Goal: Transaction & Acquisition: Purchase product/service

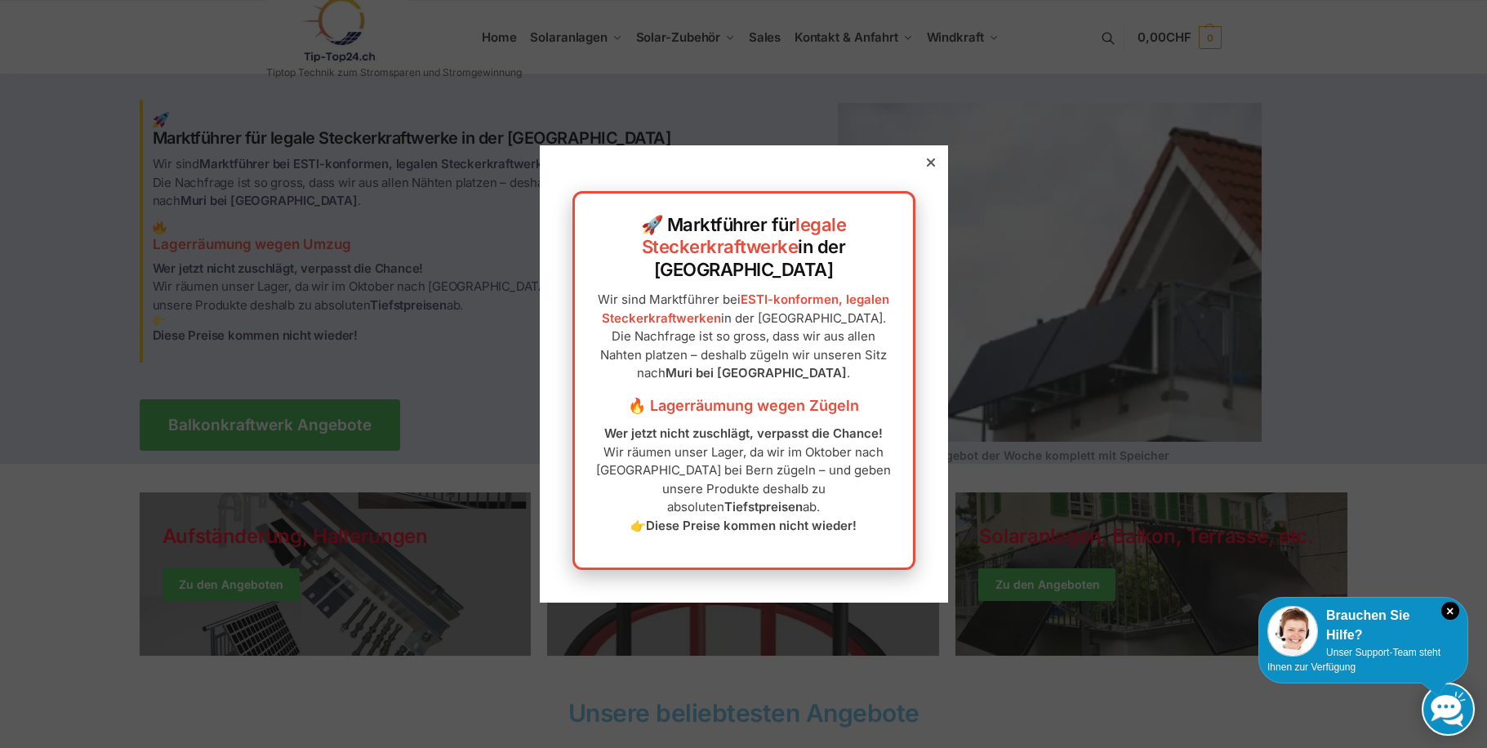
click at [570, 40] on div at bounding box center [743, 374] width 1487 height 748
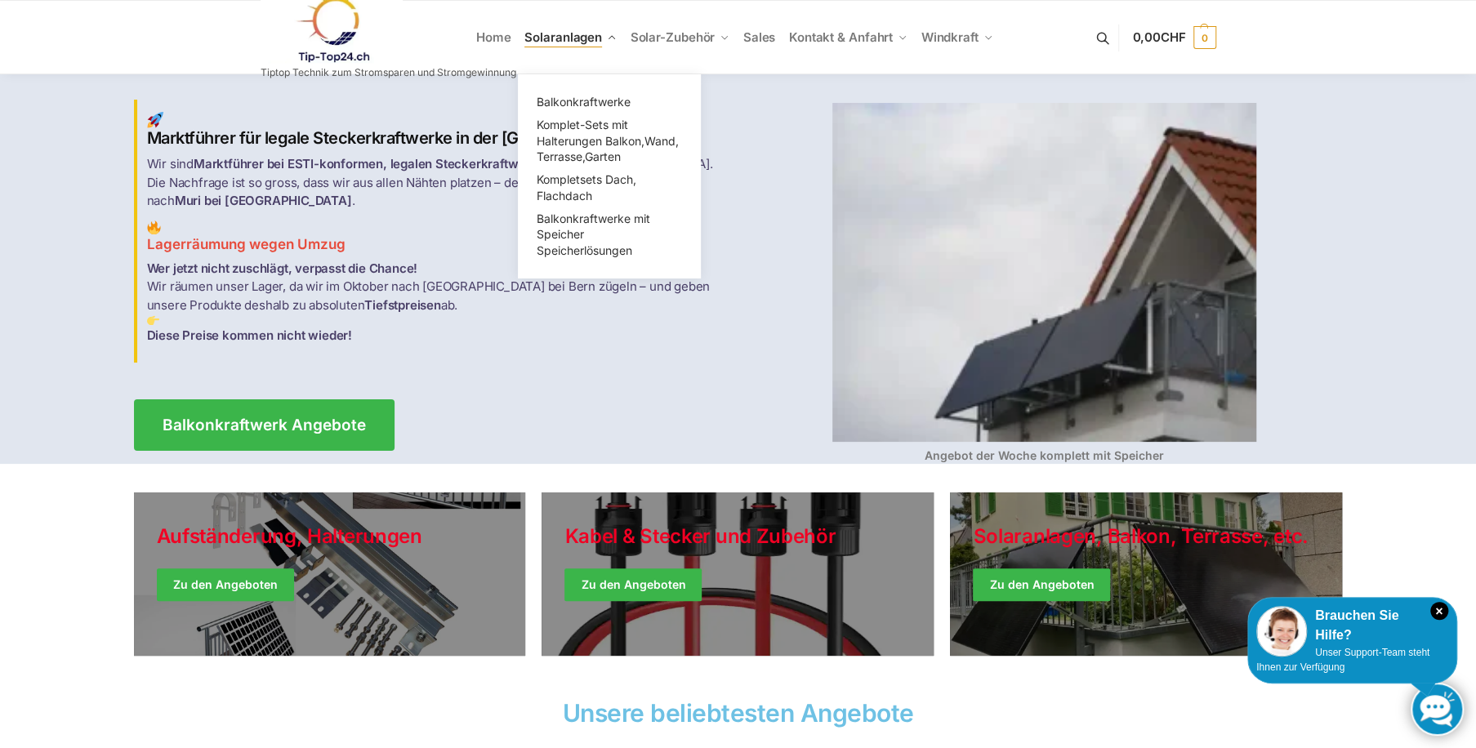
click at [570, 36] on span "Solaranlagen" at bounding box center [563, 37] width 78 height 16
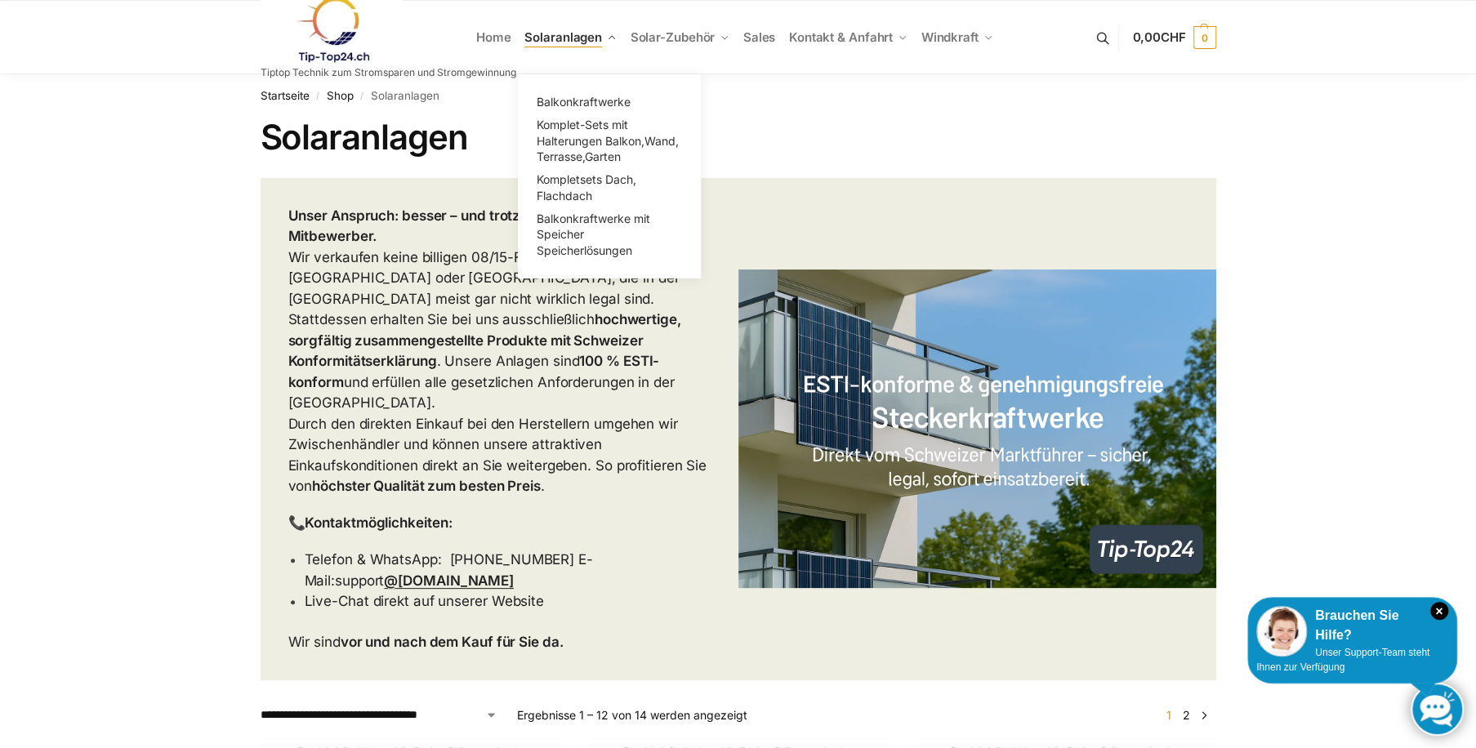
click at [572, 31] on span "Solaranlagen" at bounding box center [563, 37] width 78 height 16
click at [579, 95] on span "Balkonkraftwerke" at bounding box center [584, 102] width 94 height 14
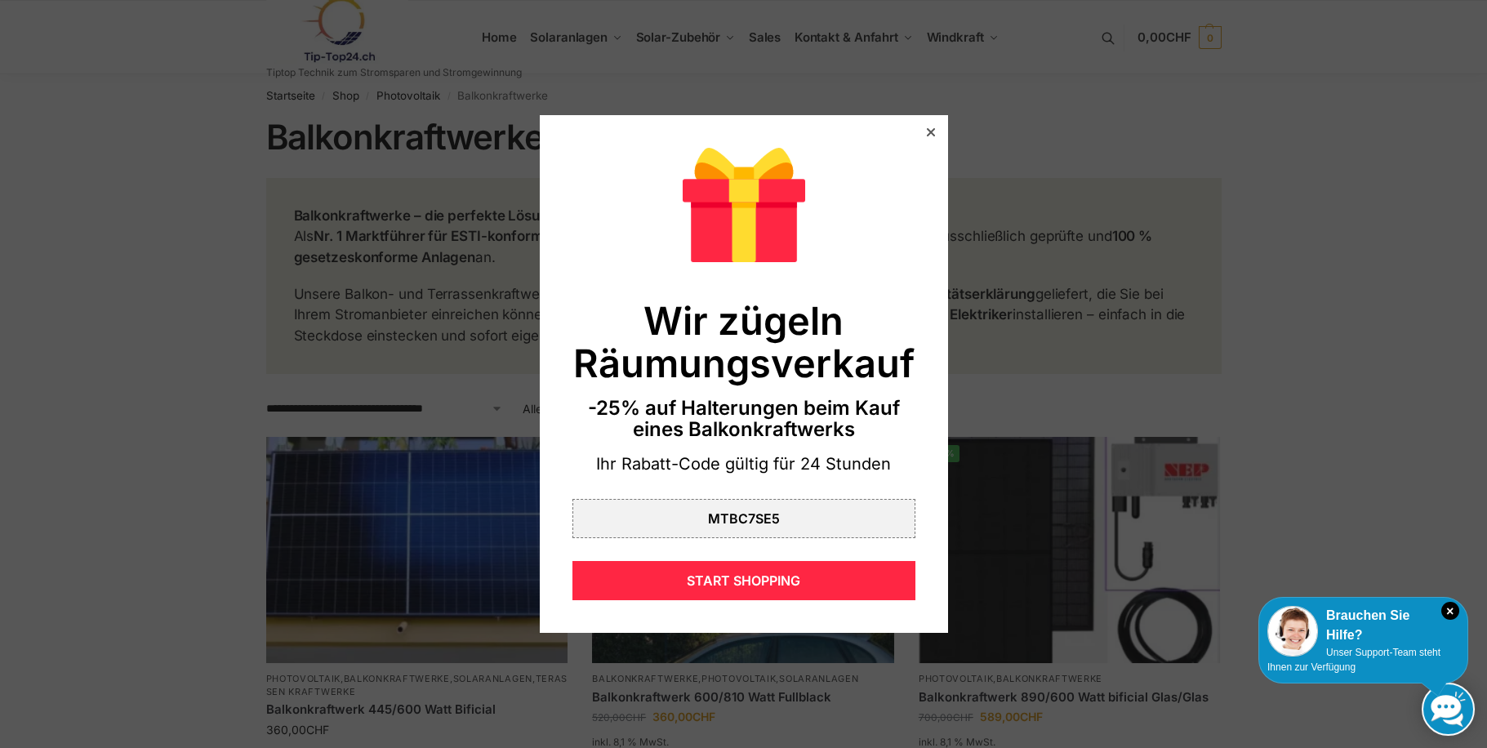
click at [926, 131] on icon at bounding box center [930, 132] width 8 height 8
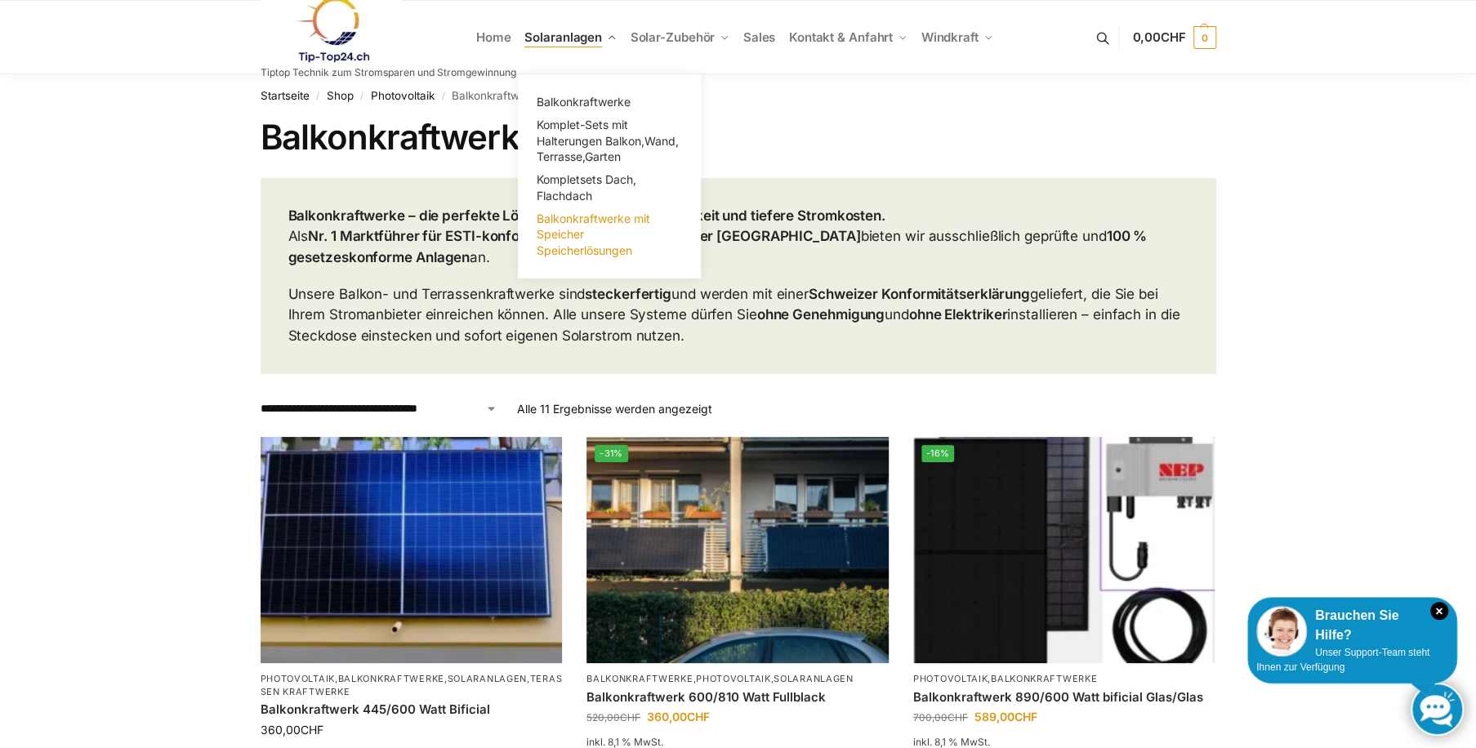
click at [563, 225] on link "Balkonkraftwerke mit Speicher Speicherlösungen" at bounding box center [609, 234] width 163 height 55
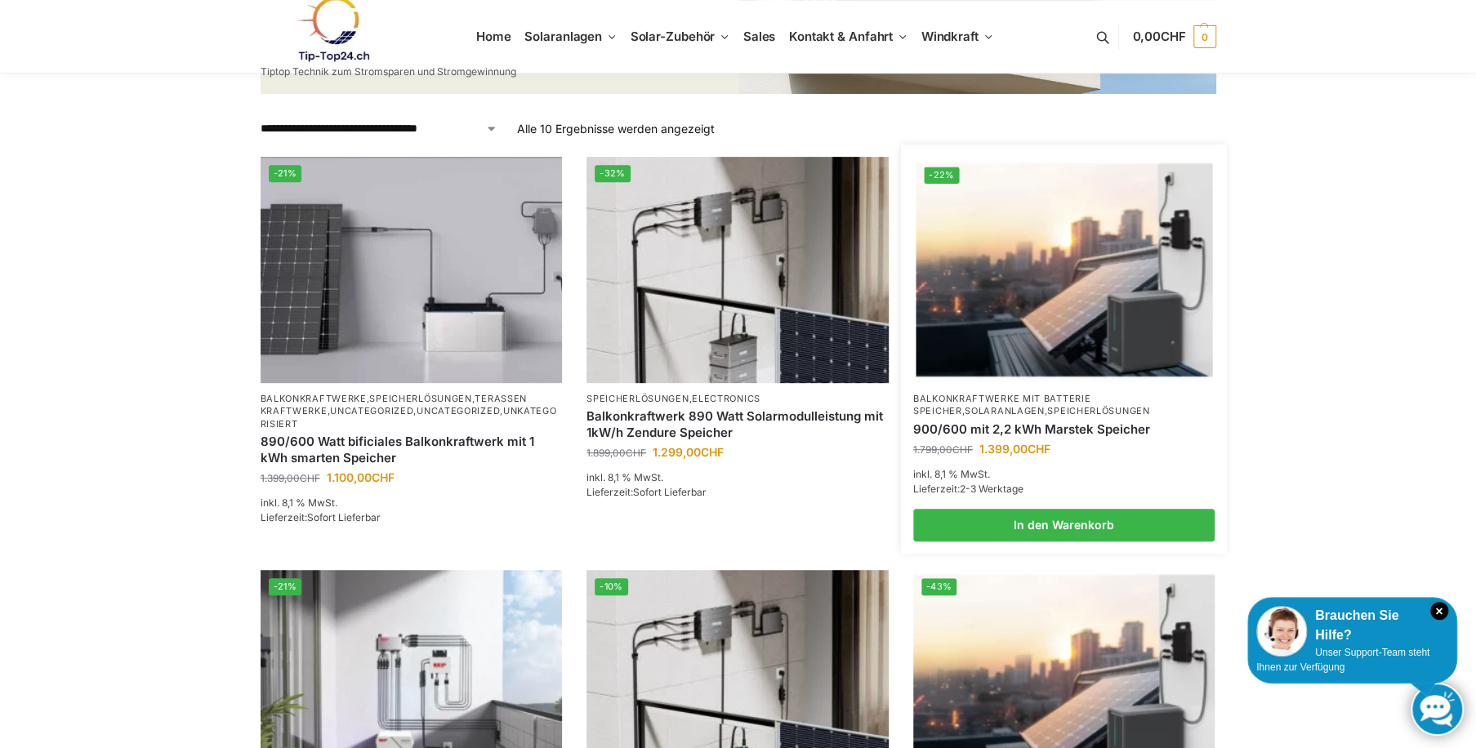
scroll to position [389, 0]
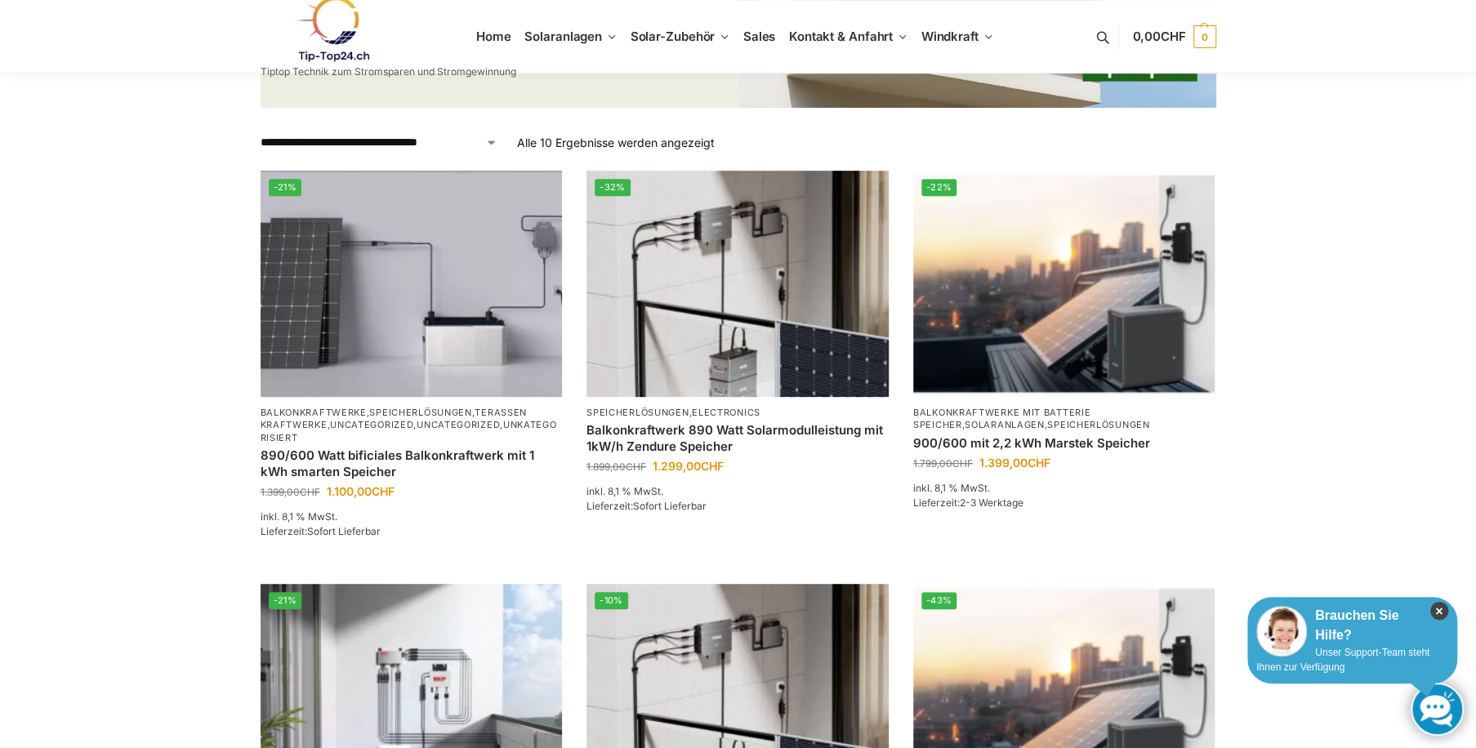
click at [1438, 604] on icon "×" at bounding box center [1439, 611] width 18 height 18
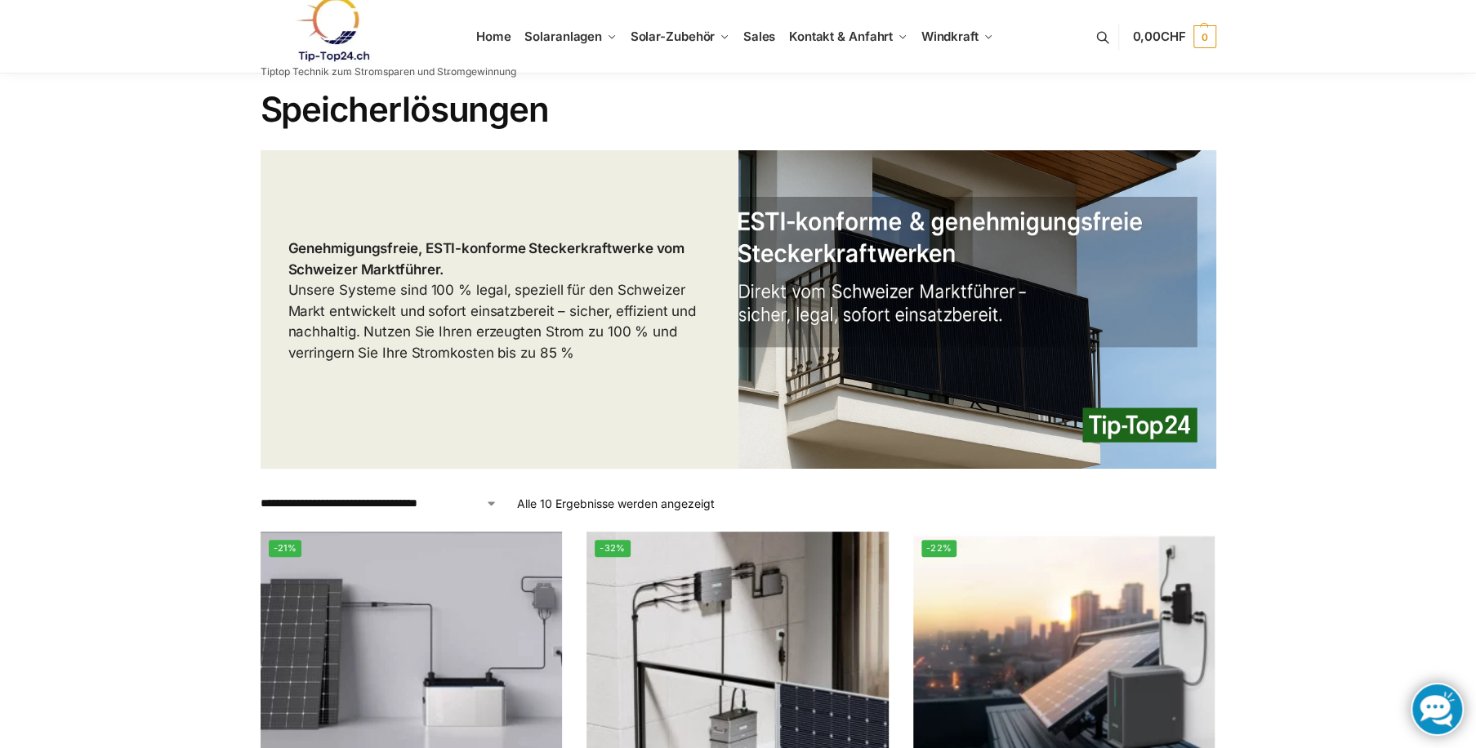
scroll to position [0, 0]
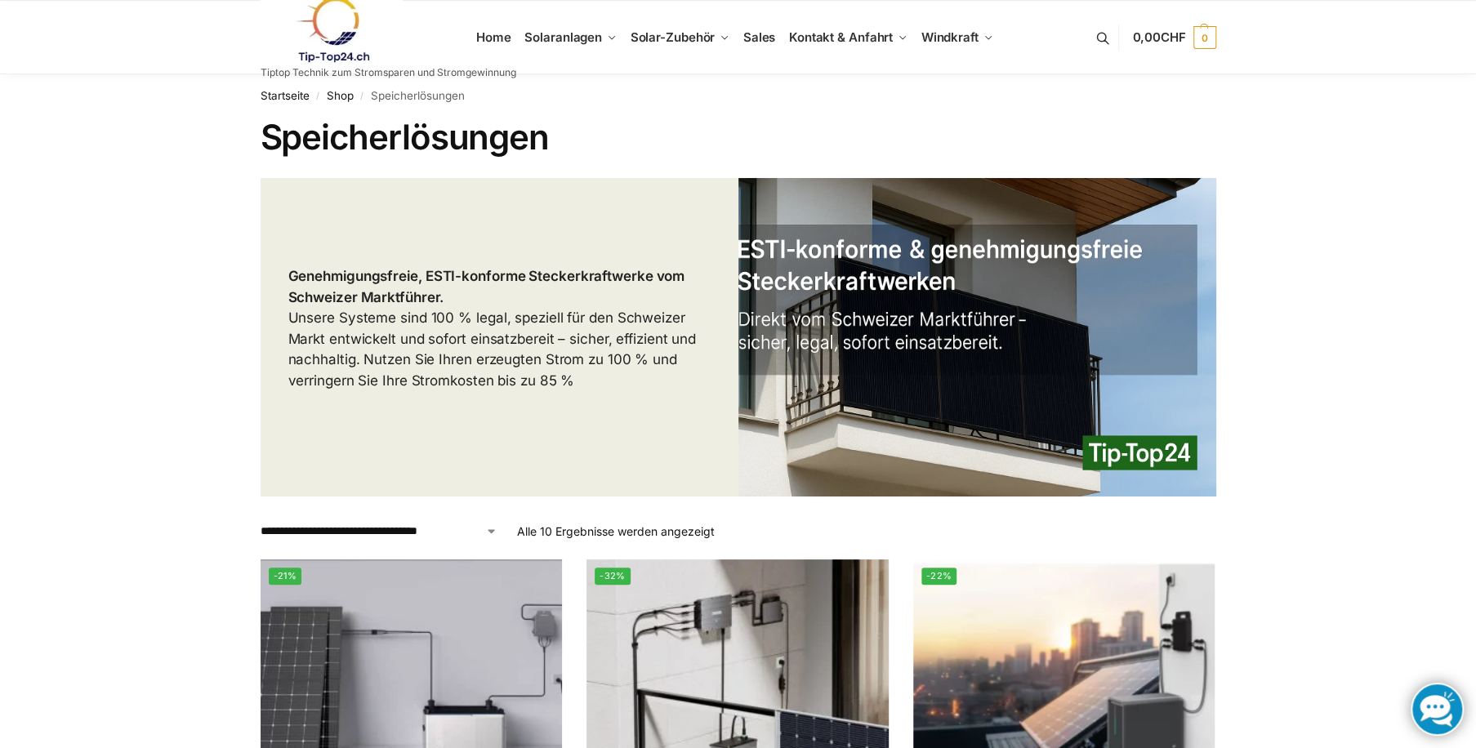
click at [619, 142] on h1 "Speicherlösungen" at bounding box center [738, 137] width 955 height 41
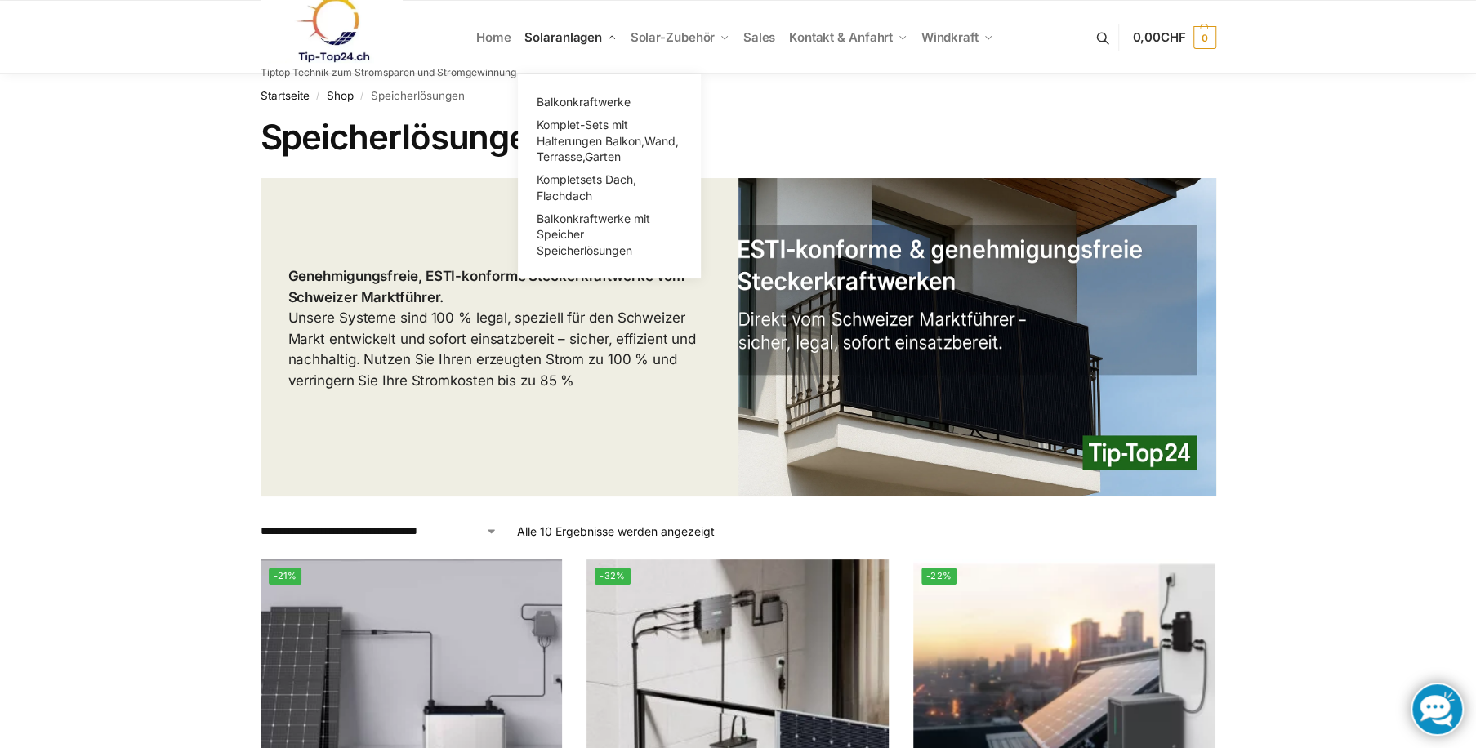
click at [574, 41] on span "Solaranlagen" at bounding box center [563, 37] width 78 height 16
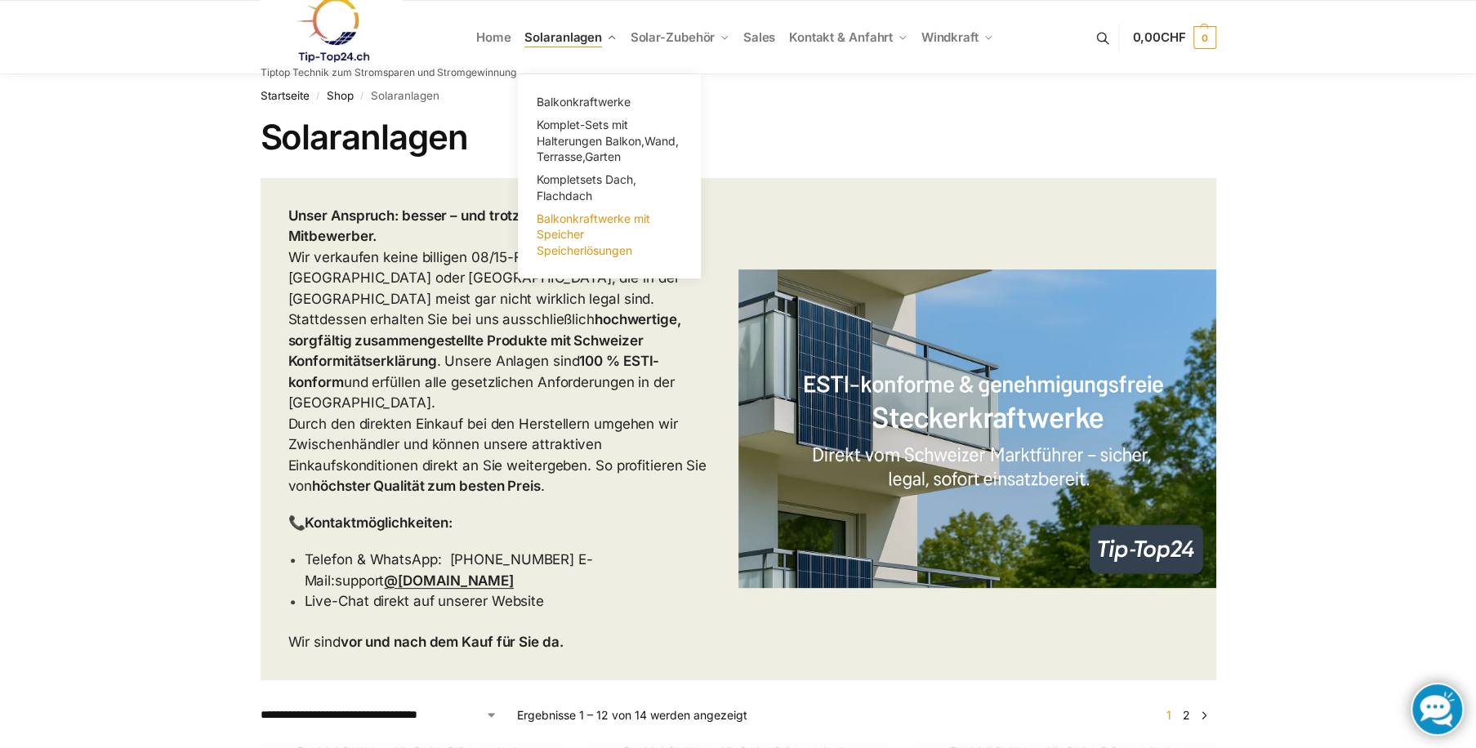
click at [572, 228] on span "Balkonkraftwerke mit Speicher Speicherlösungen" at bounding box center [594, 235] width 114 height 46
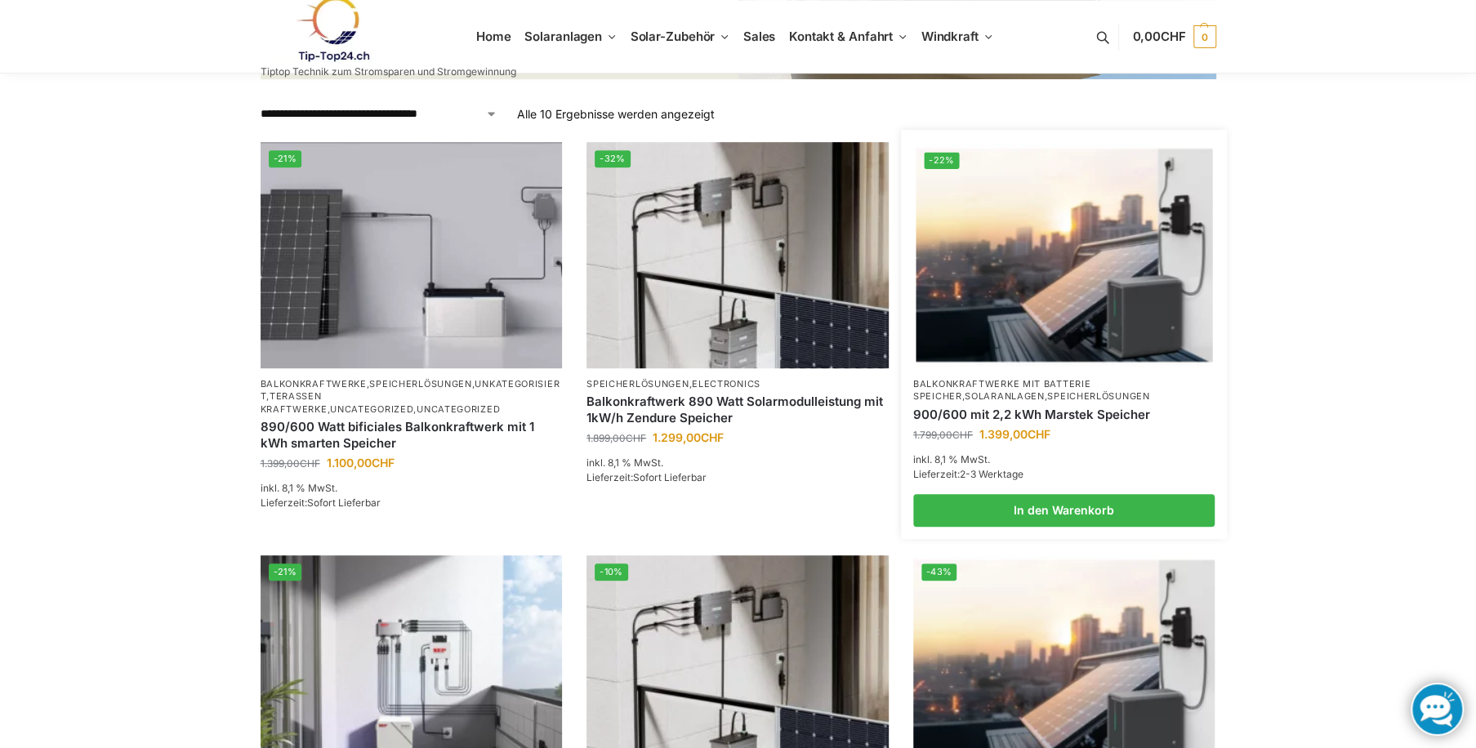
scroll to position [389, 0]
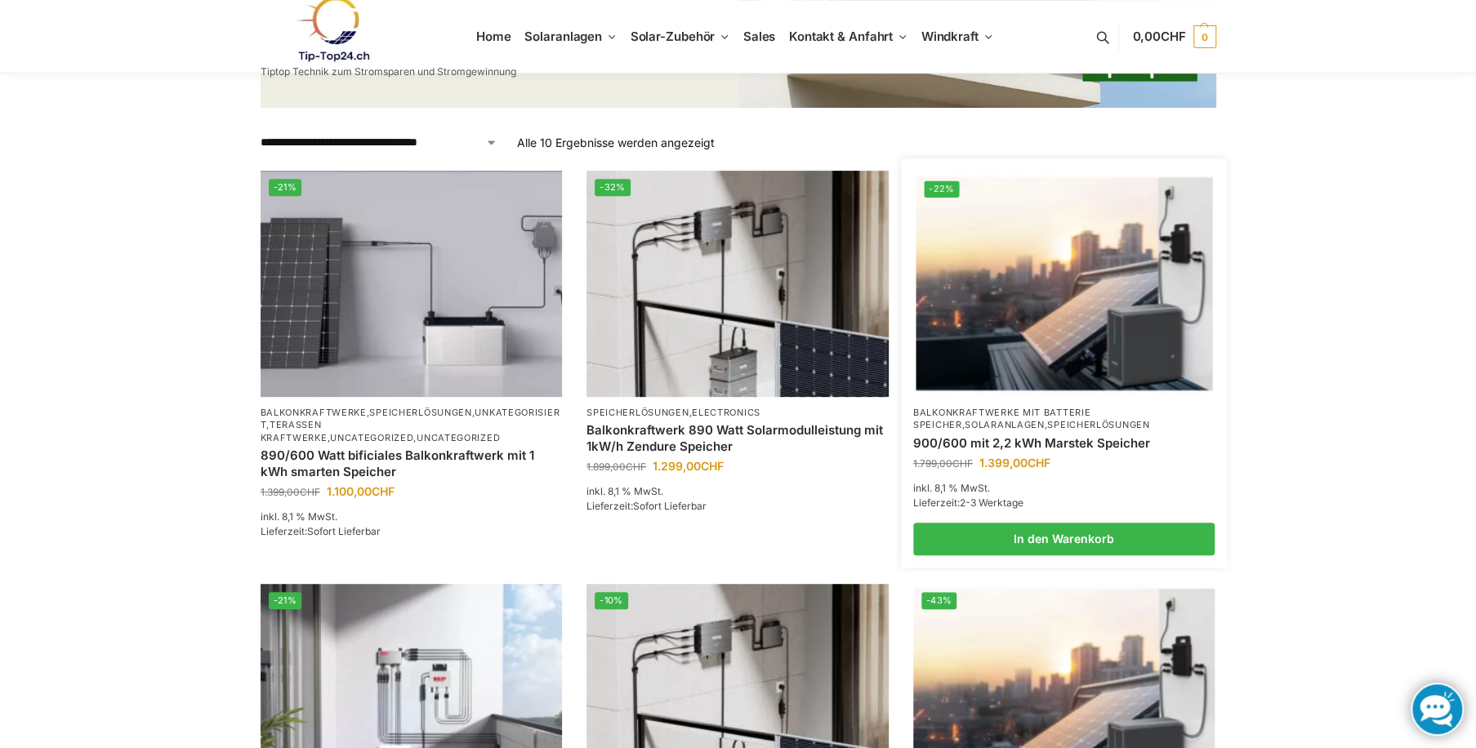
click at [1027, 246] on img at bounding box center [1063, 283] width 296 height 222
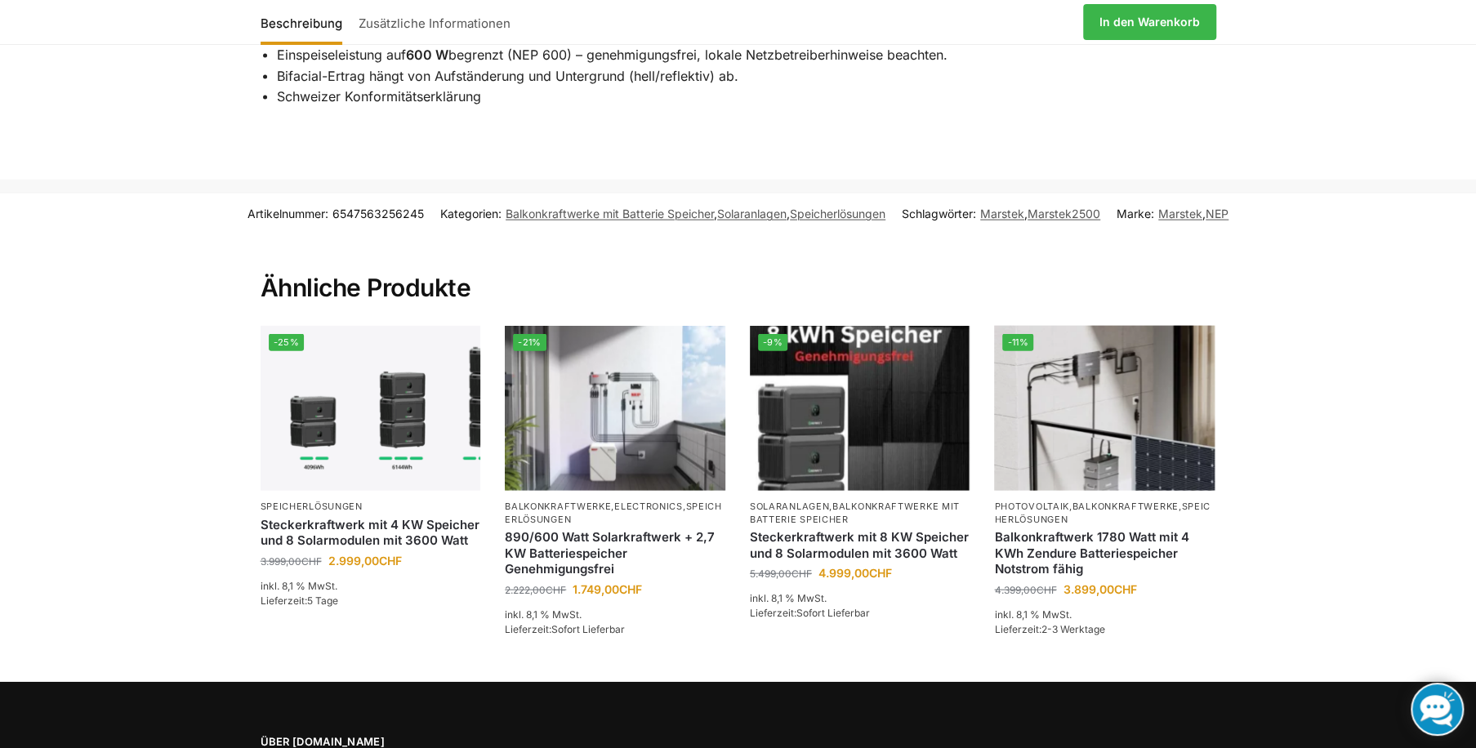
scroll to position [2488, 0]
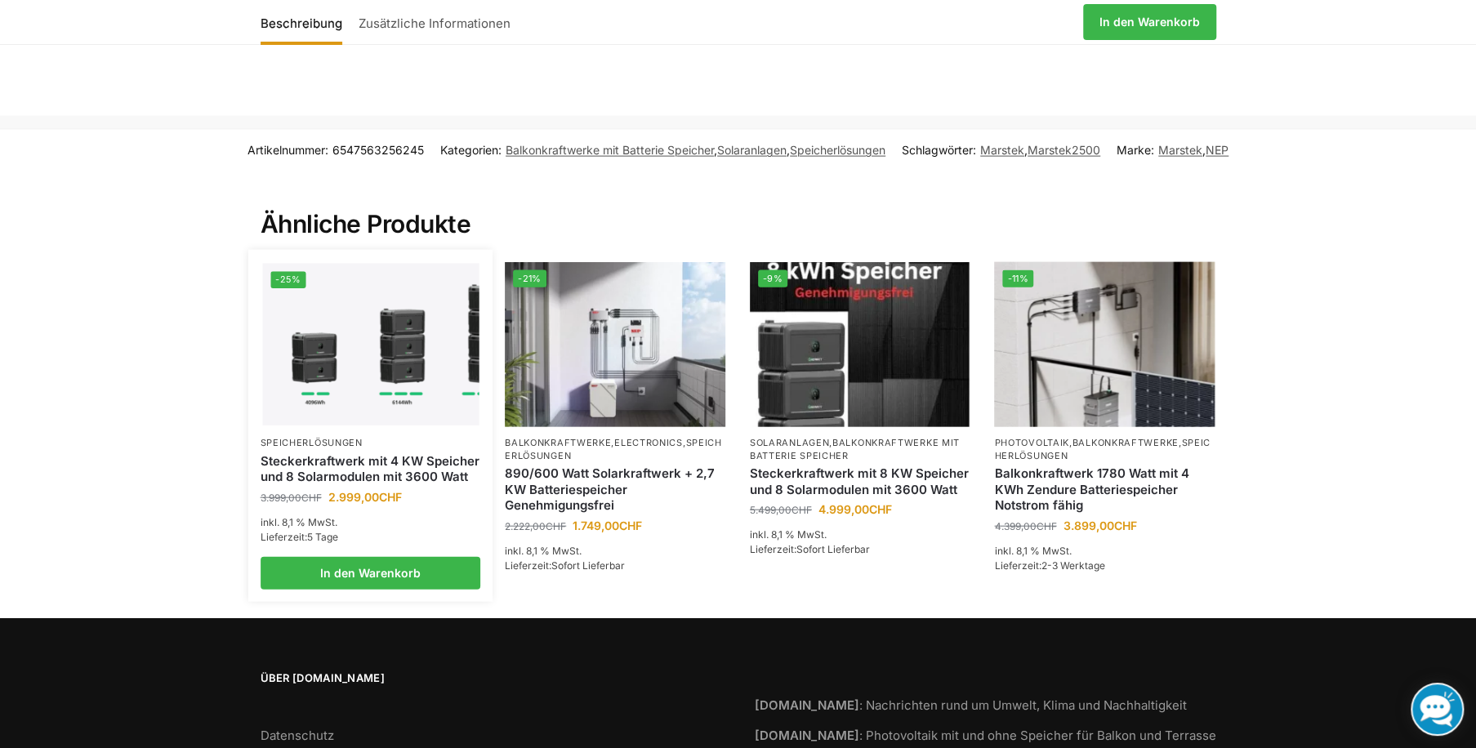
click at [372, 362] on img at bounding box center [370, 345] width 216 height 163
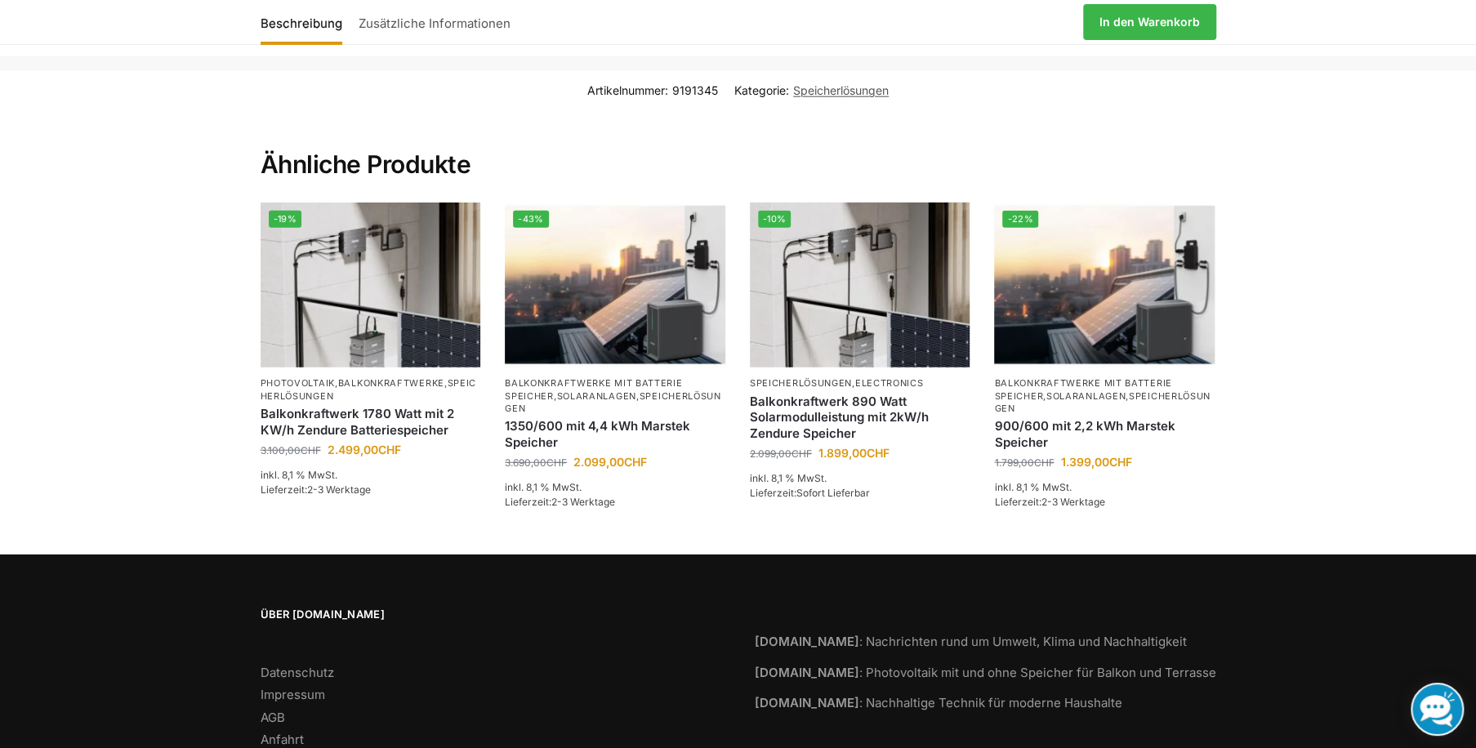
scroll to position [2917, 0]
